Goal: Obtain resource: Download file/media

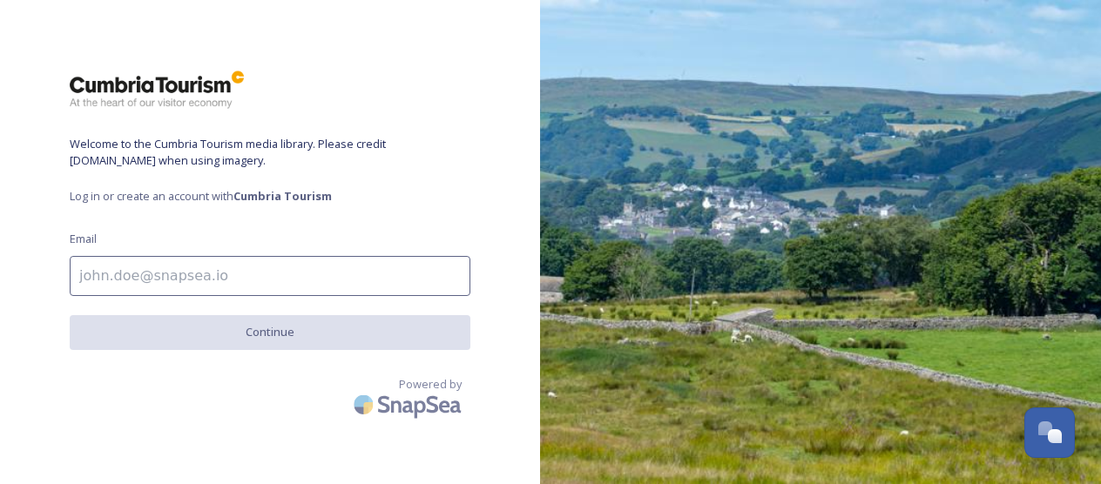
click at [359, 261] on input at bounding box center [270, 276] width 401 height 40
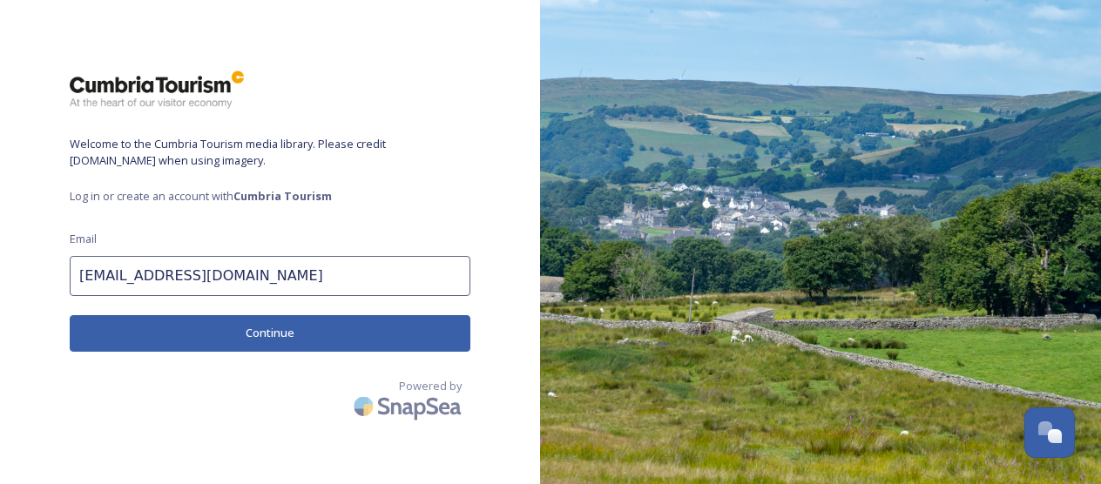
click at [257, 272] on input "[EMAIL_ADDRESS][DOMAIN_NAME]" at bounding box center [270, 276] width 401 height 40
click at [437, 257] on input "[EMAIL_ADDRESS][DOMAIN_NAME]" at bounding box center [270, 276] width 401 height 40
type input "[EMAIL_ADDRESS][DOMAIN_NAME]"
click at [467, 329] on button "Continue" at bounding box center [270, 333] width 401 height 36
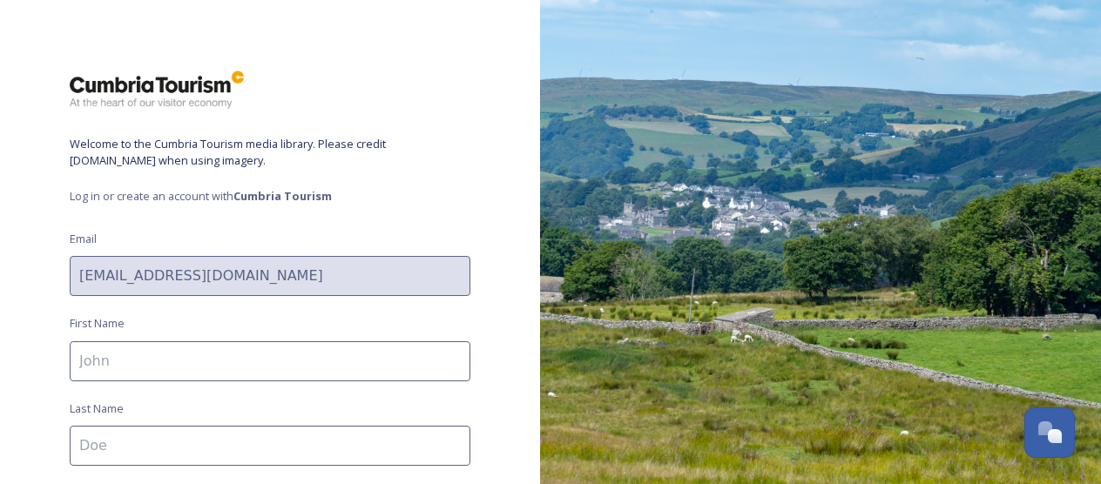
click at [301, 359] on input at bounding box center [270, 361] width 401 height 40
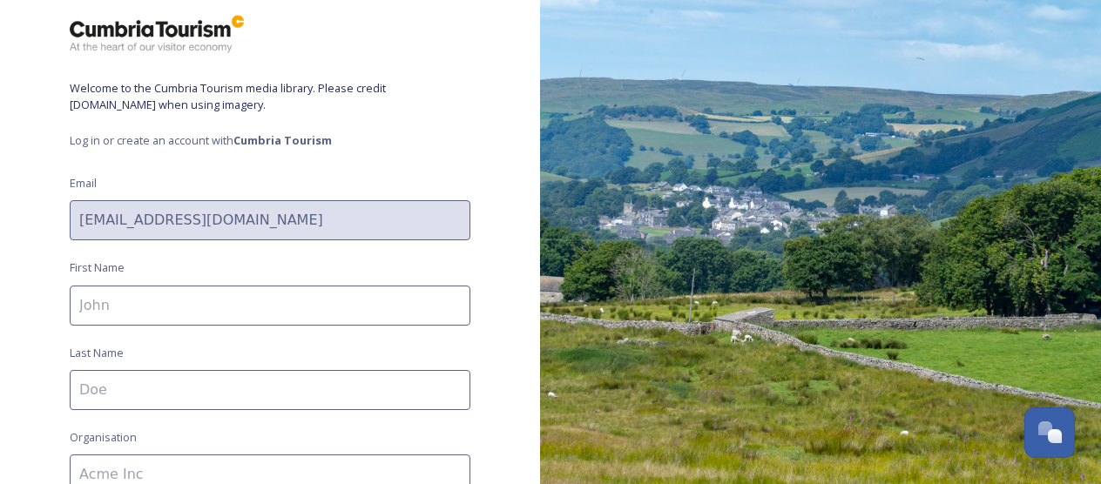
scroll to position [57, 0]
type input "Becca"
click at [388, 384] on input at bounding box center [270, 389] width 401 height 40
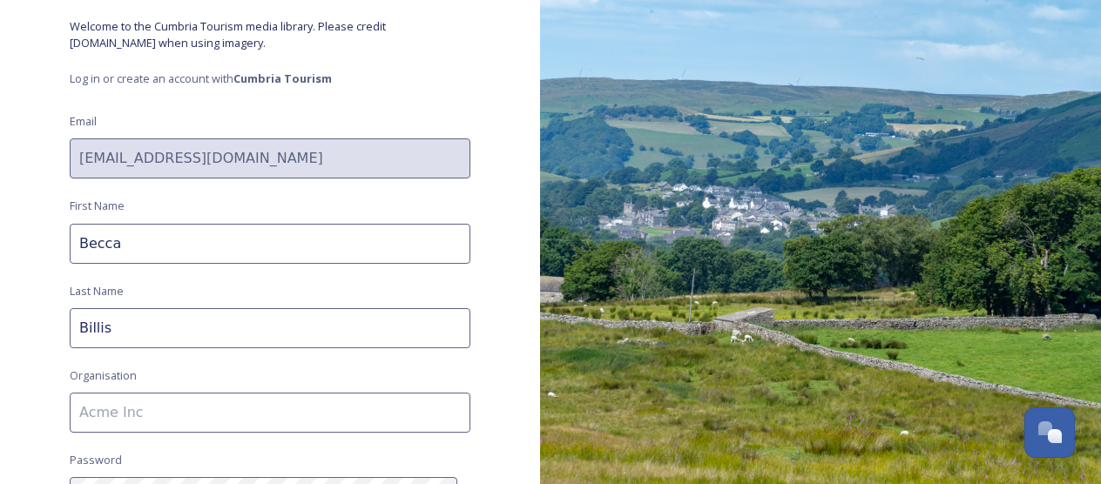
type input "Billis"
click at [349, 419] on input at bounding box center [270, 413] width 401 height 40
type input "VisitEngland"
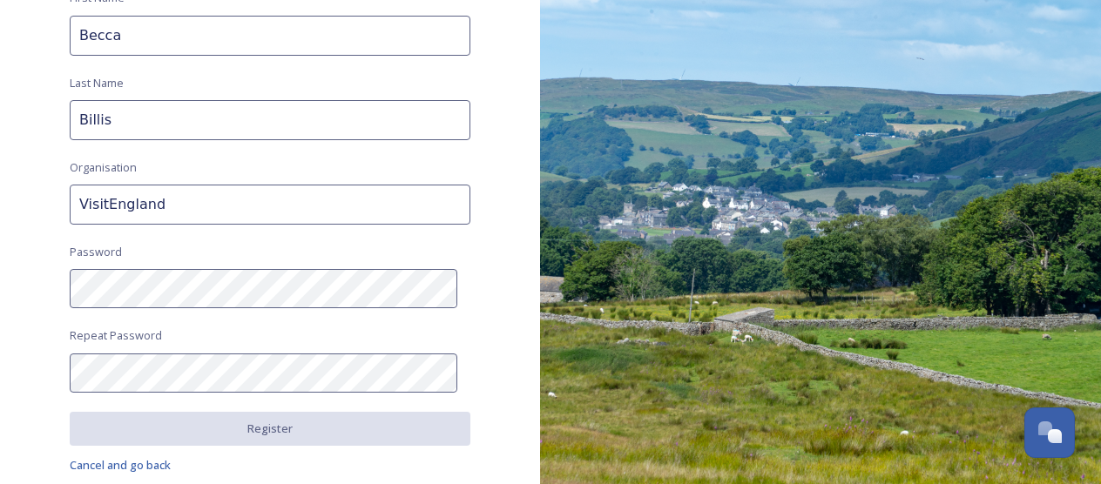
scroll to position [327, 0]
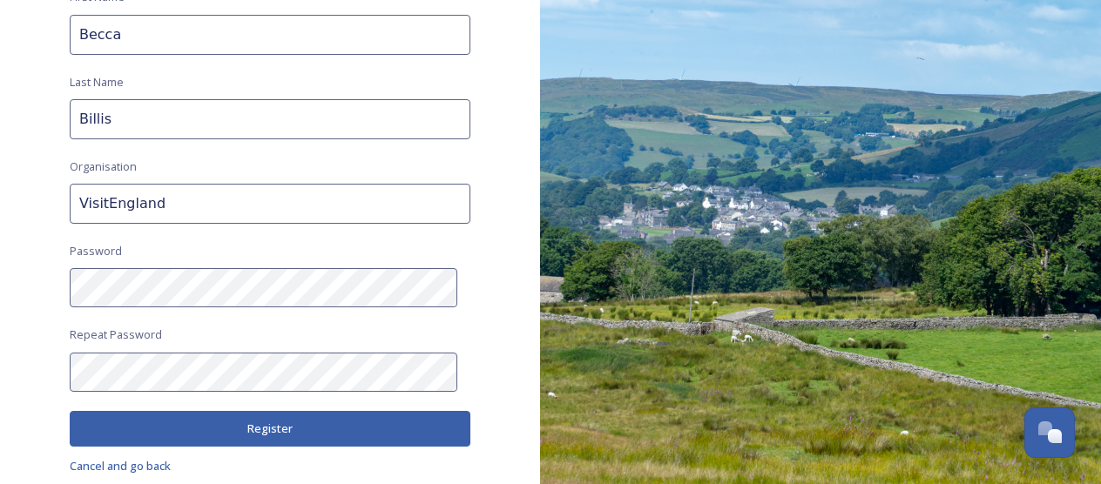
click at [328, 434] on button "Register" at bounding box center [270, 429] width 401 height 36
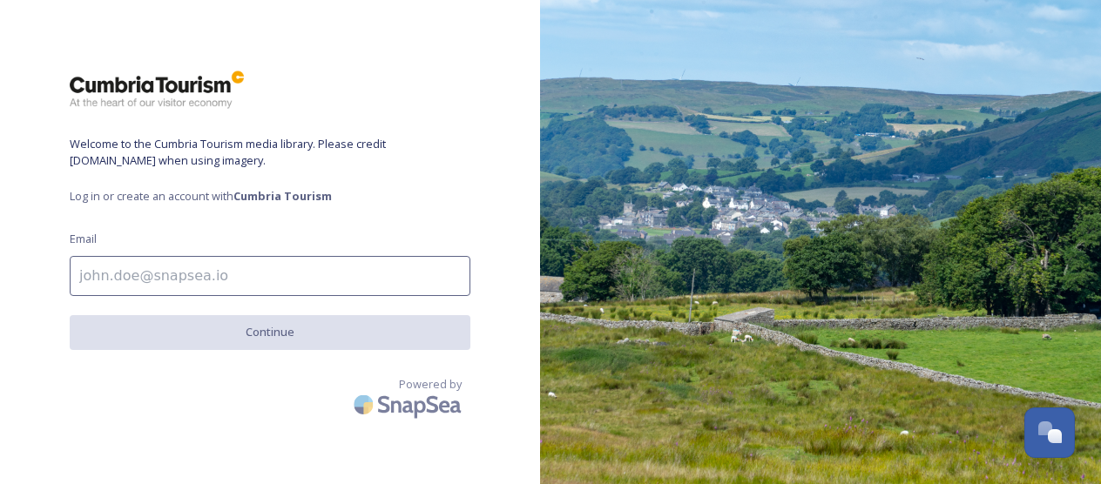
click at [320, 260] on input at bounding box center [270, 276] width 401 height 40
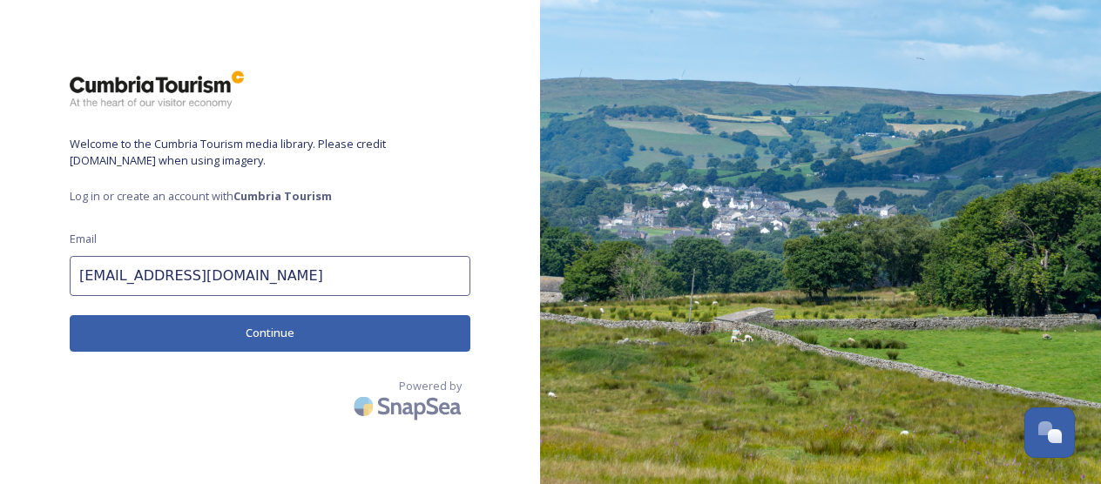
type input "[EMAIL_ADDRESS][DOMAIN_NAME]"
click at [382, 323] on button "Continue" at bounding box center [270, 333] width 401 height 36
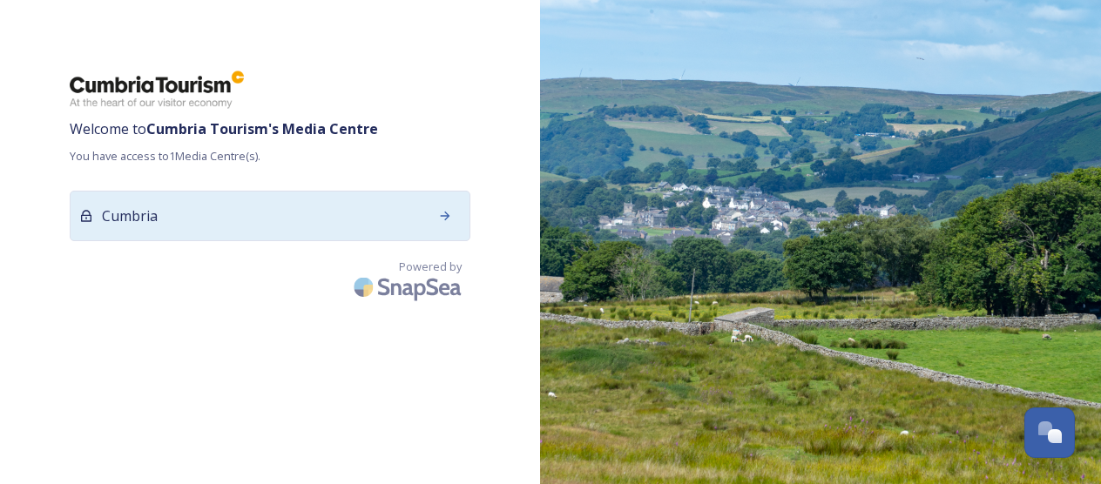
click at [369, 210] on div "Cumbria" at bounding box center [270, 216] width 401 height 51
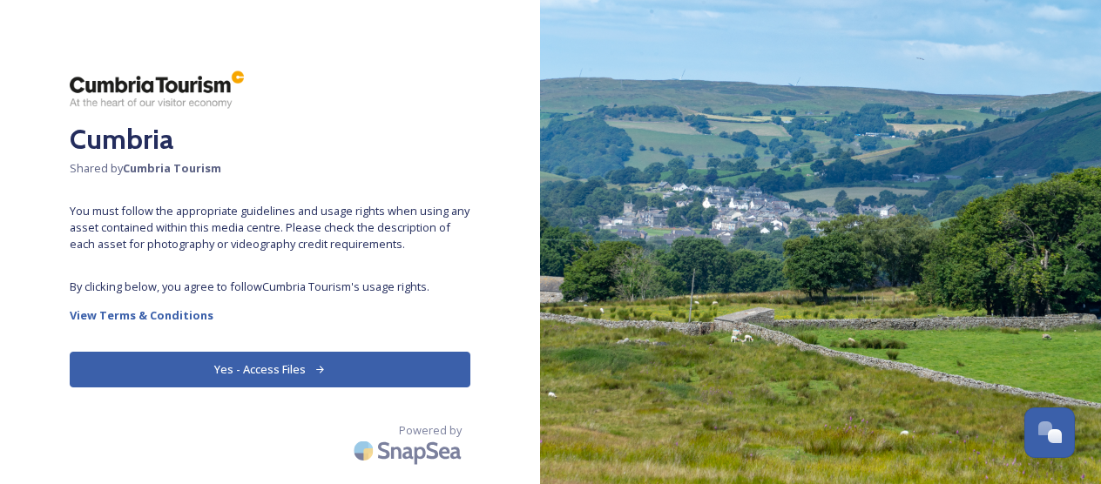
click at [319, 378] on button "Yes - Access Files" at bounding box center [270, 370] width 401 height 36
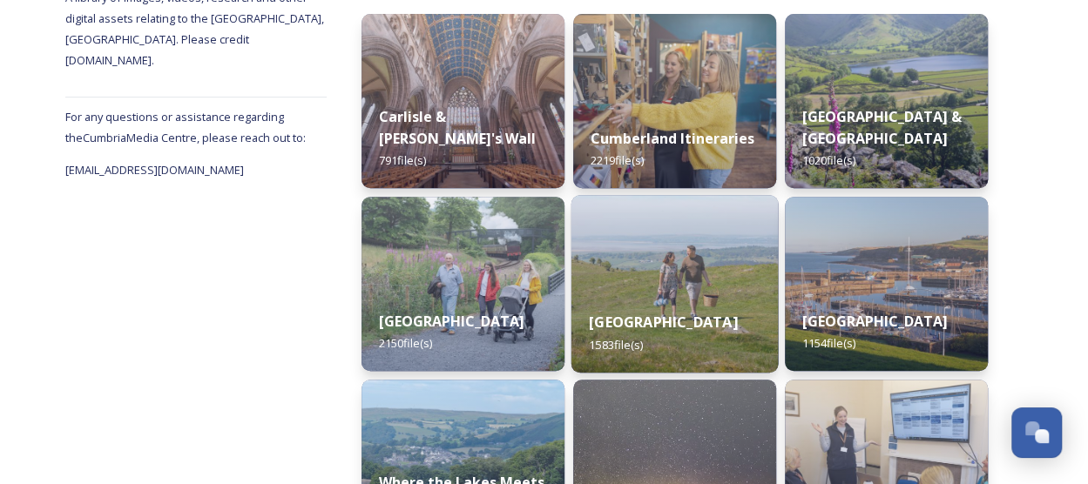
scroll to position [271, 0]
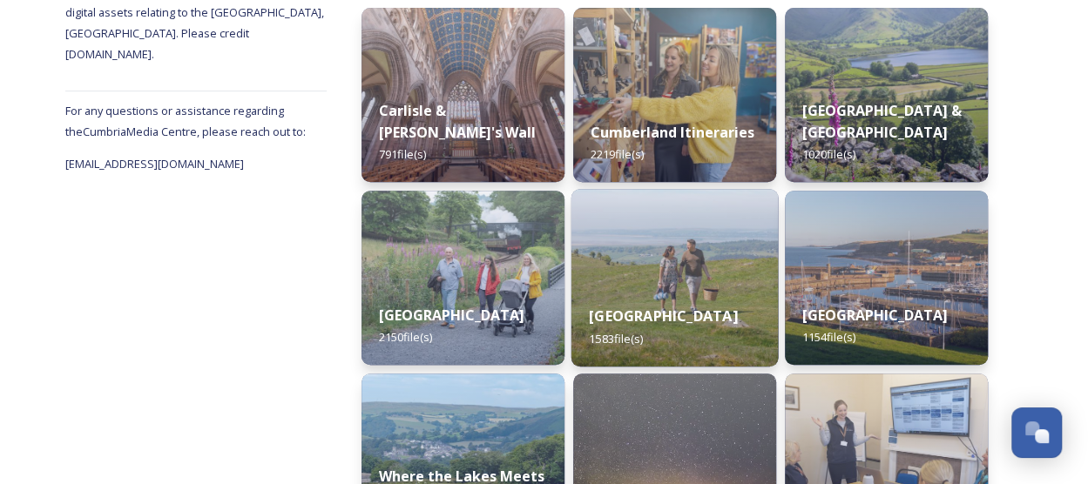
click at [648, 289] on div "Morecambe Bay 1583 file(s)" at bounding box center [674, 326] width 207 height 79
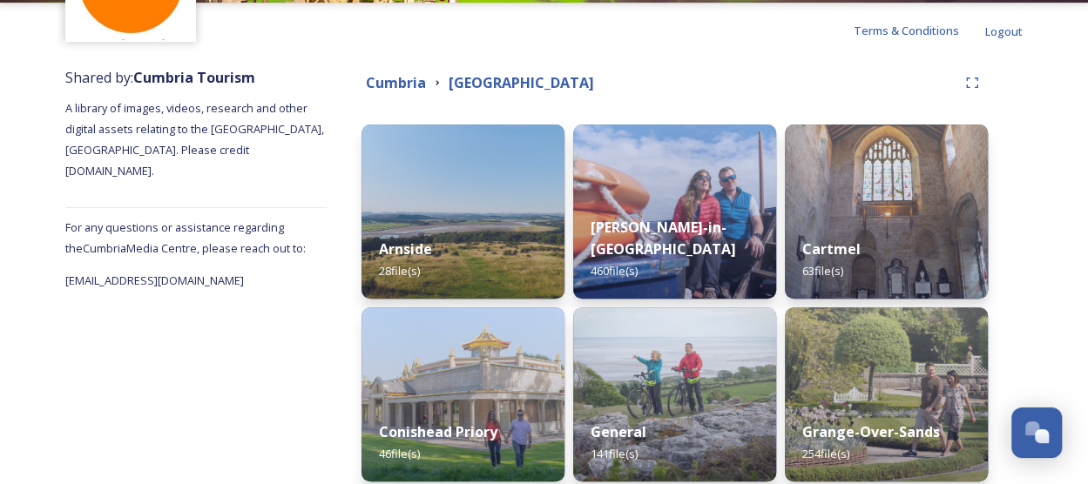
scroll to position [152, 0]
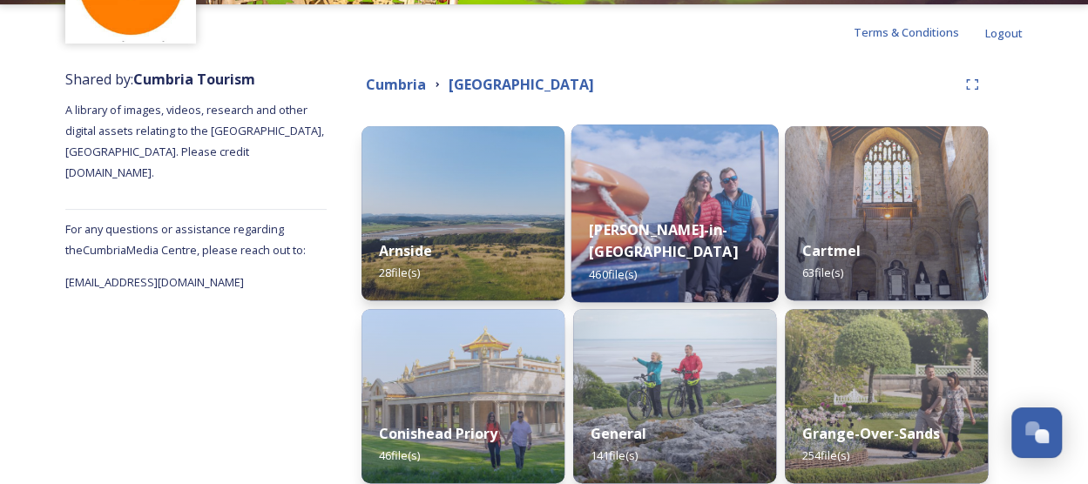
click at [663, 254] on strong "Barrow-in-Furness" at bounding box center [663, 241] width 148 height 42
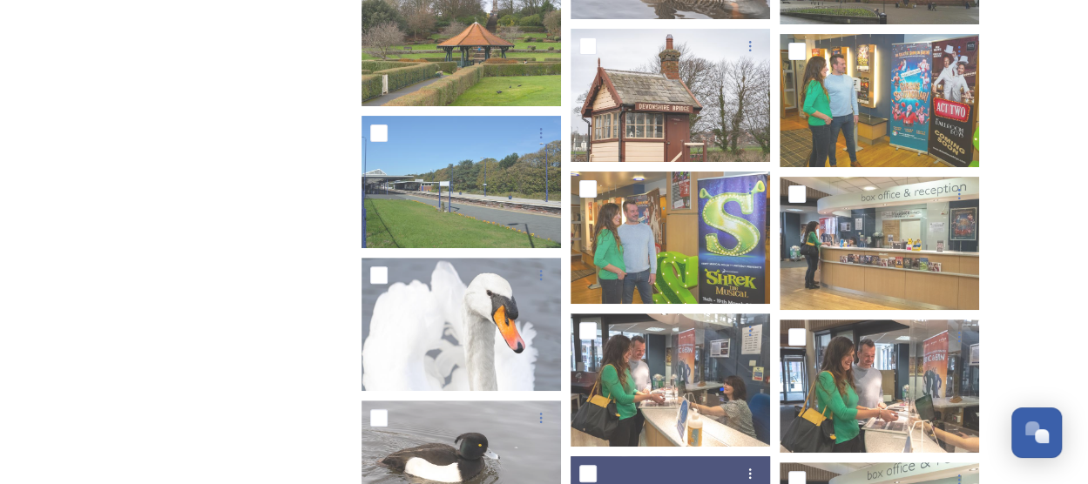
scroll to position [3780, 0]
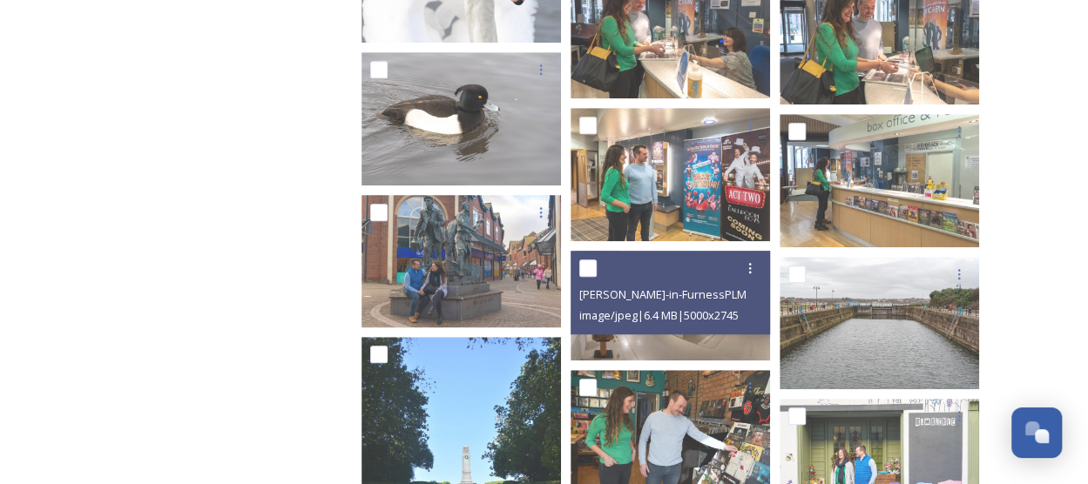
click at [663, 254] on div at bounding box center [672, 268] width 186 height 31
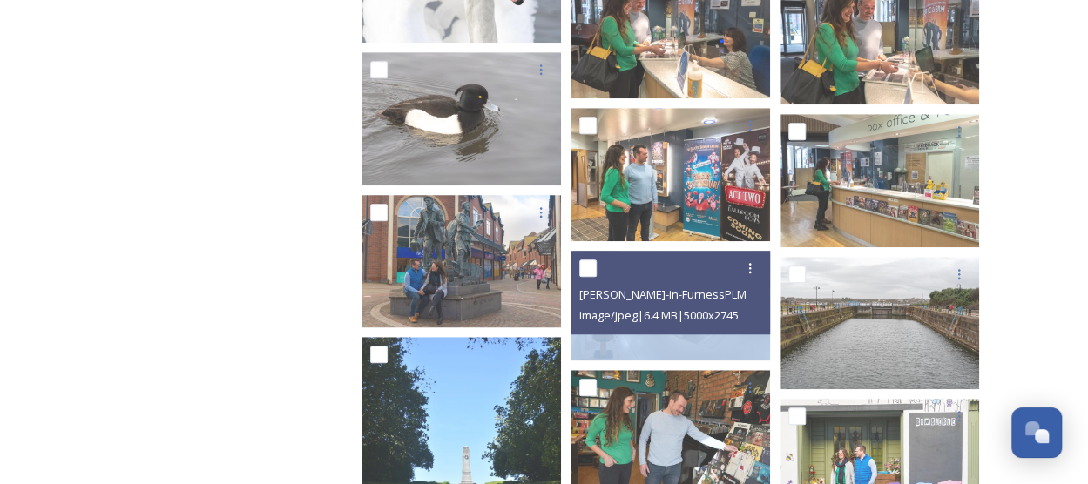
click at [663, 254] on div at bounding box center [672, 268] width 186 height 31
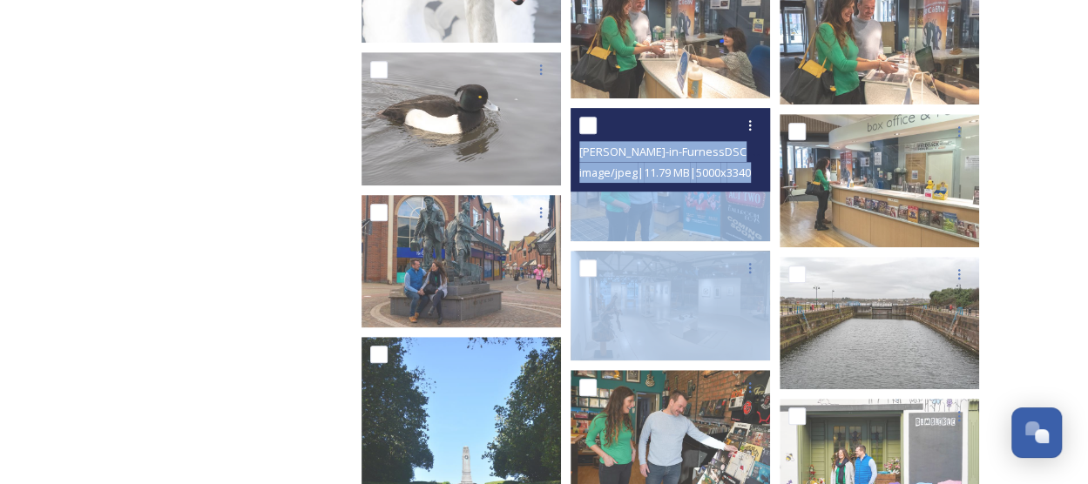
drag, startPoint x: 663, startPoint y: 254, endPoint x: 679, endPoint y: 200, distance: 56.5
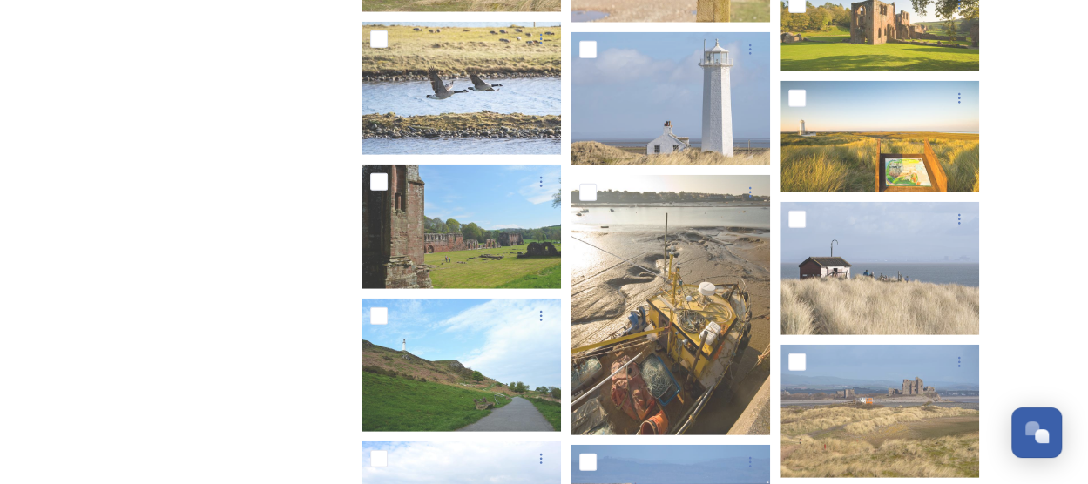
scroll to position [8749, 0]
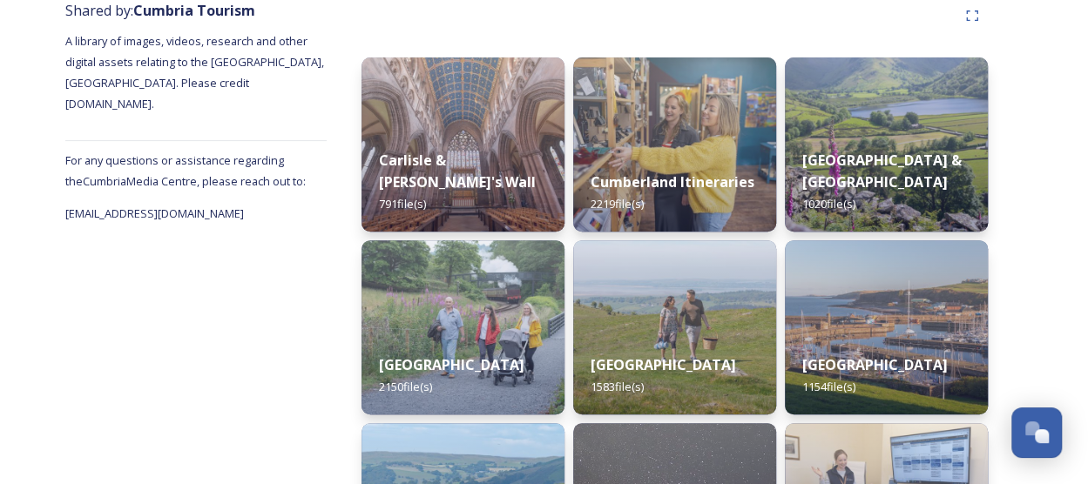
scroll to position [220, 0]
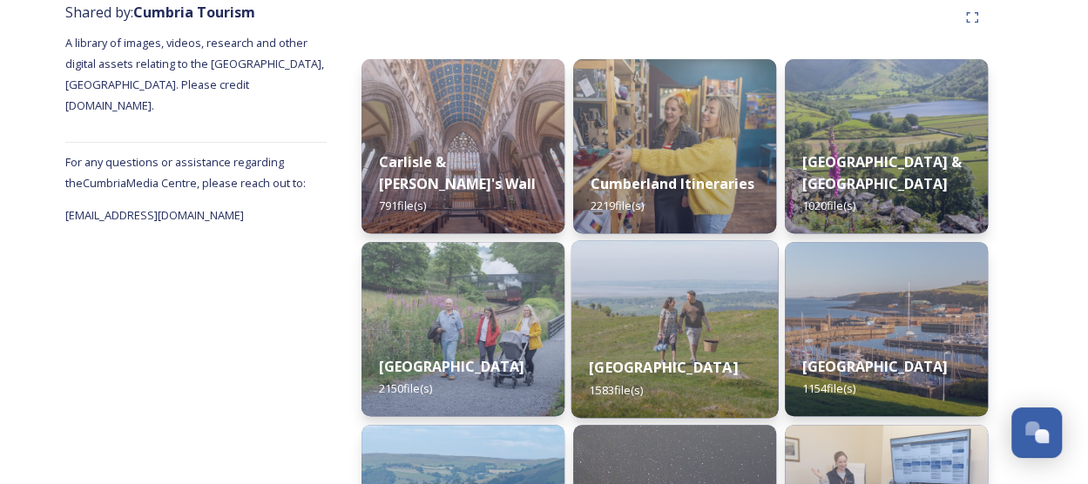
click at [707, 286] on img at bounding box center [674, 329] width 207 height 178
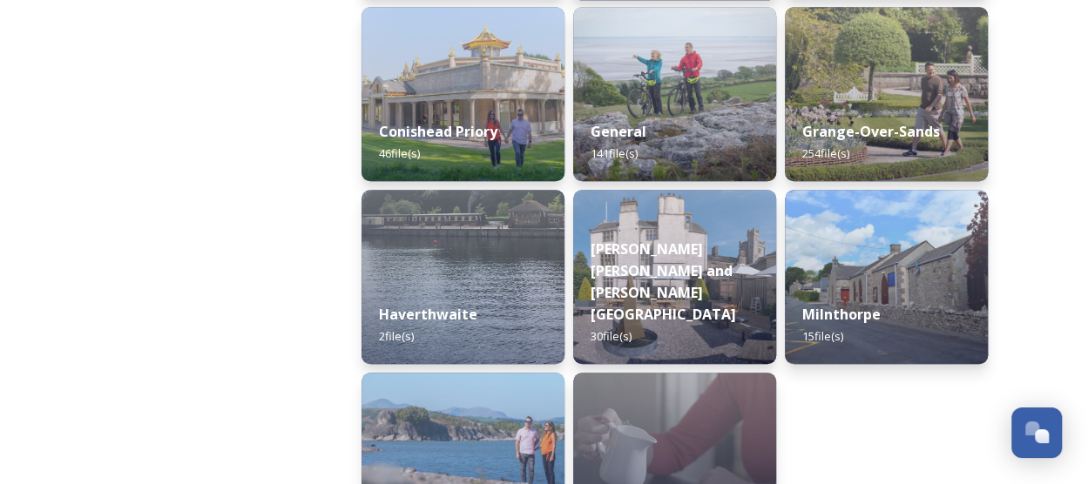
scroll to position [463, 0]
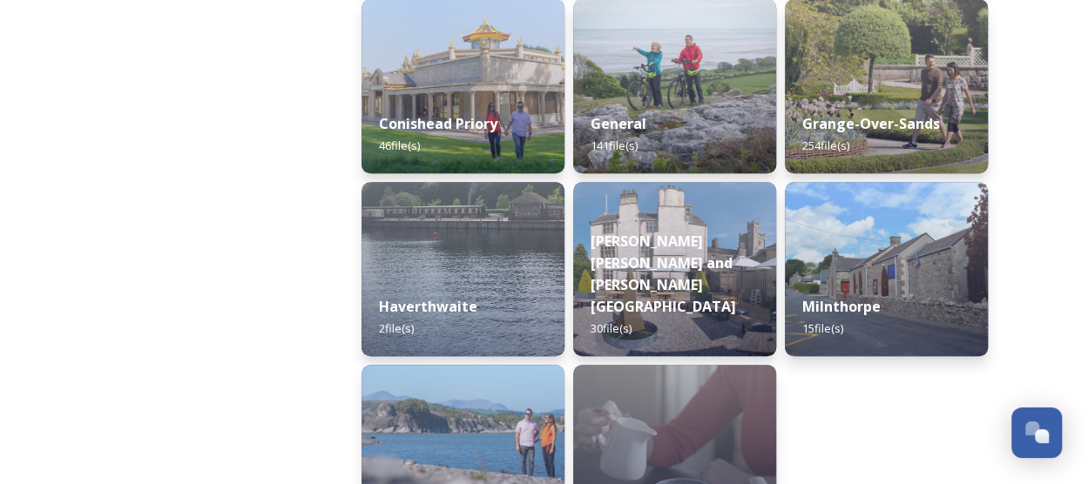
click at [998, 300] on div "Cumbria Morecambe Bay Arnside 28 file(s) Conishead Priory 46 file(s) Haverthwai…" at bounding box center [675, 185] width 696 height 870
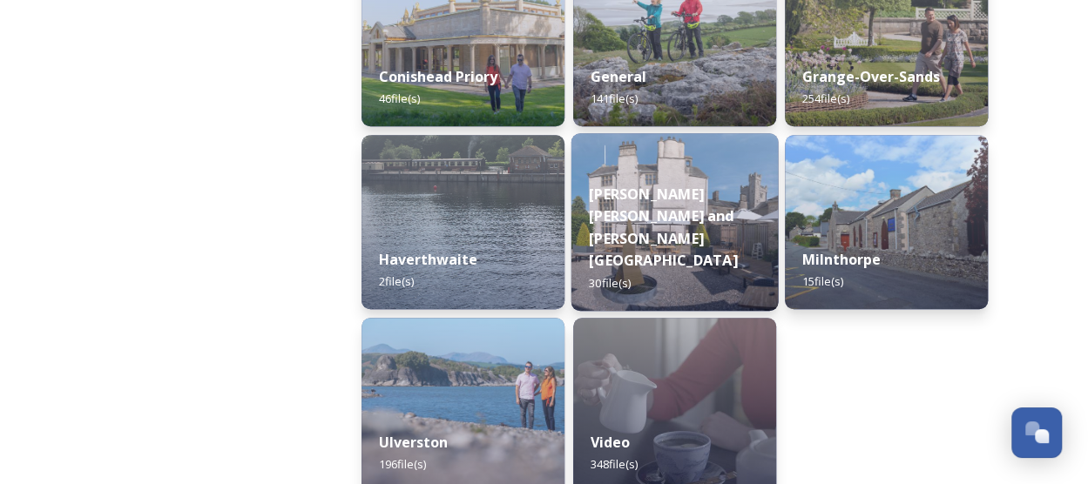
scroll to position [511, 0]
